Goal: Check status: Check status

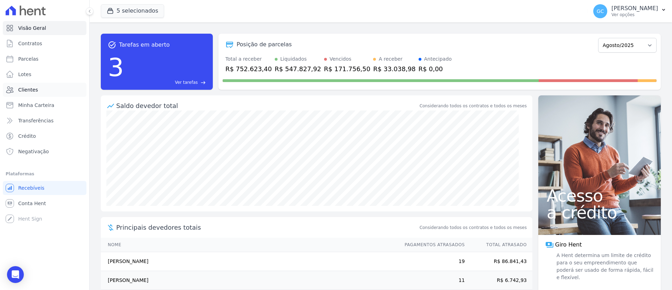
click at [42, 89] on link "Clientes" at bounding box center [45, 90] width 84 height 14
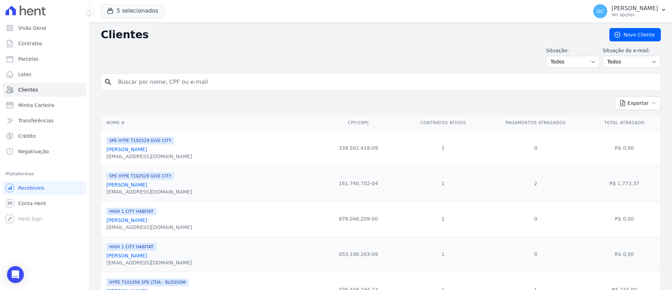
click at [217, 82] on input "search" at bounding box center [386, 82] width 544 height 14
paste input "[PERSON_NAME]"
type input "[PERSON_NAME]"
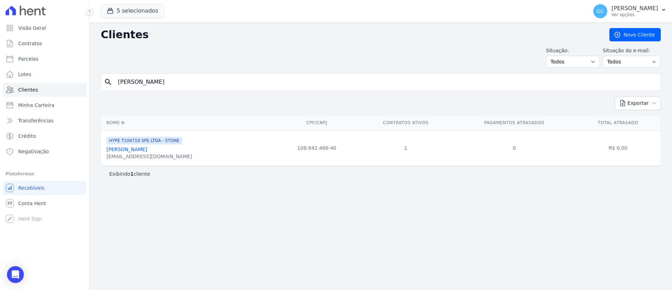
click at [146, 151] on link "[PERSON_NAME]" at bounding box center [126, 149] width 41 height 6
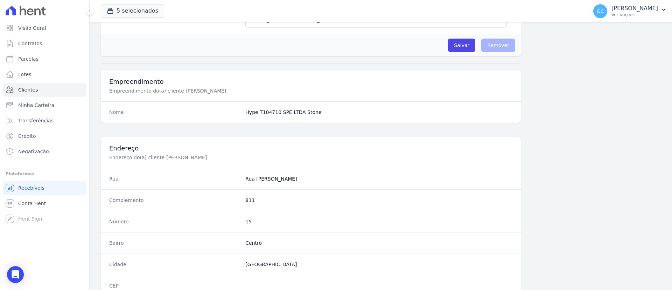
scroll to position [366, 0]
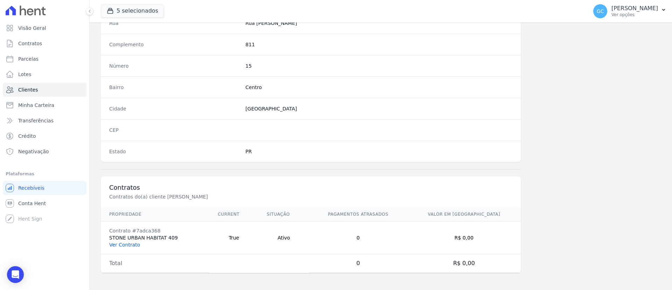
click at [128, 245] on link "Ver Contrato" at bounding box center [124, 245] width 31 height 6
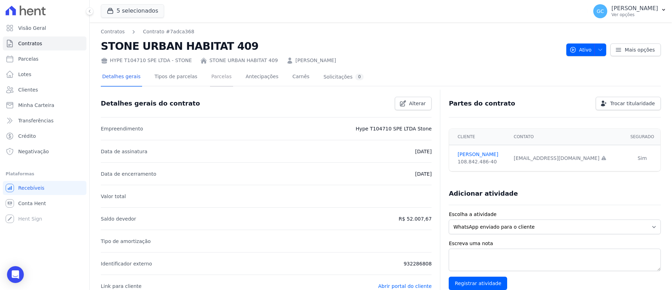
click at [210, 75] on link "Parcelas" at bounding box center [221, 77] width 23 height 19
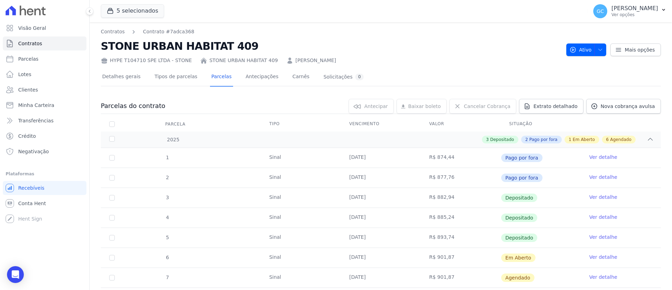
click at [589, 197] on link "Ver detalhe" at bounding box center [603, 196] width 28 height 7
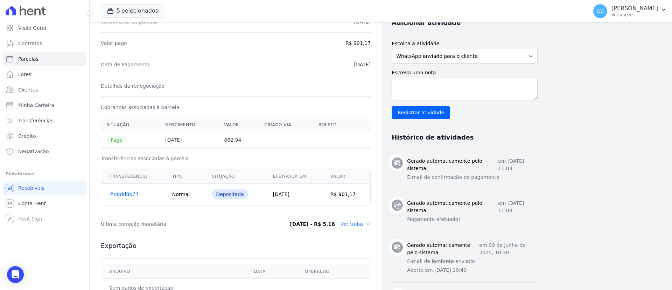
scroll to position [105, 0]
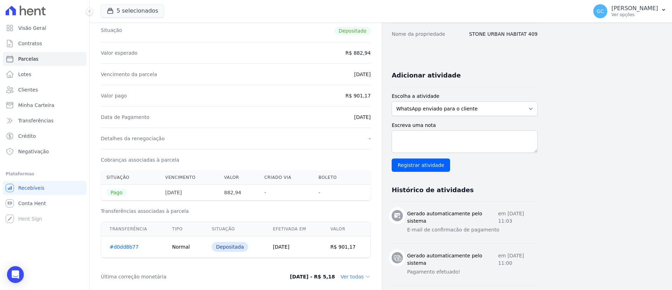
drag, startPoint x: 349, startPoint y: 117, endPoint x: 370, endPoint y: 118, distance: 21.0
click at [370, 118] on div "Data de Pagamento [DATE]" at bounding box center [236, 116] width 270 height 21
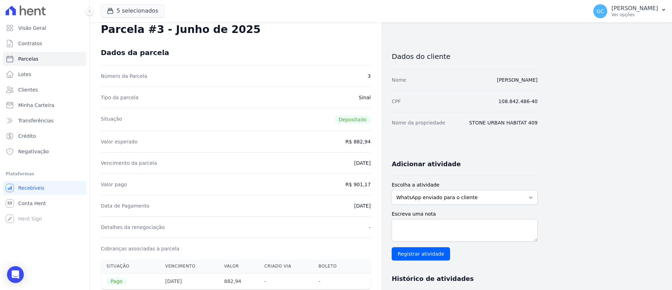
scroll to position [0, 0]
